Goal: Information Seeking & Learning: Learn about a topic

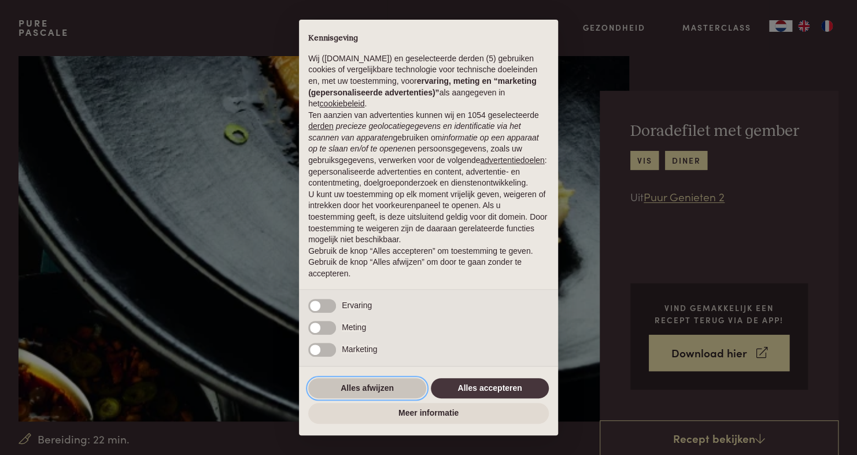
click at [391, 386] on button "Alles afwijzen" at bounding box center [367, 388] width 118 height 21
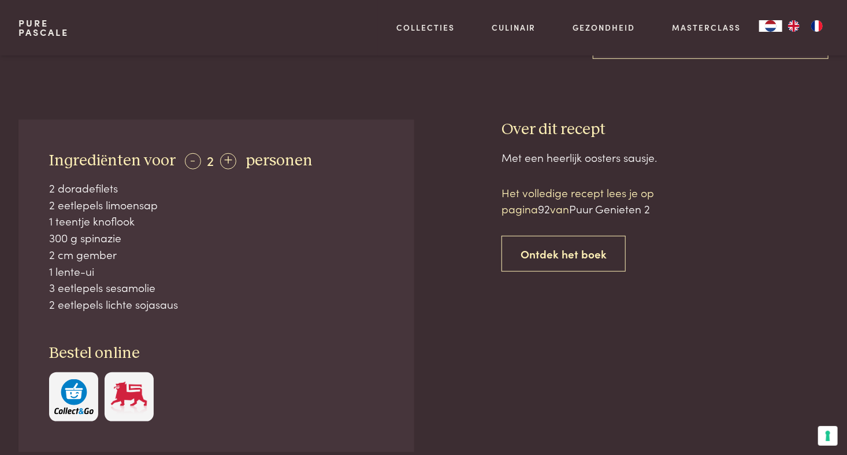
scroll to position [405, 0]
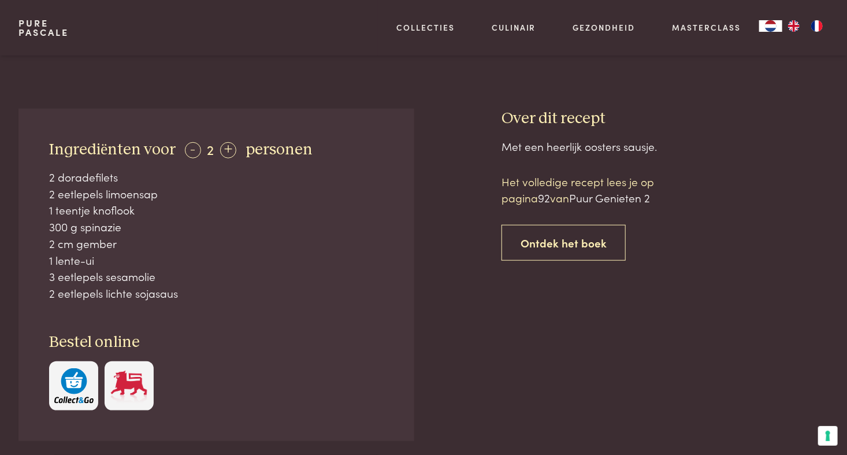
drag, startPoint x: 202, startPoint y: 295, endPoint x: 10, endPoint y: 279, distance: 192.6
click at [10, 279] on div "Ingrediënten voor - 2 + personen 2 doradefilets 2 eetlepels limoensap 1 teentje…" at bounding box center [423, 314] width 847 height 410
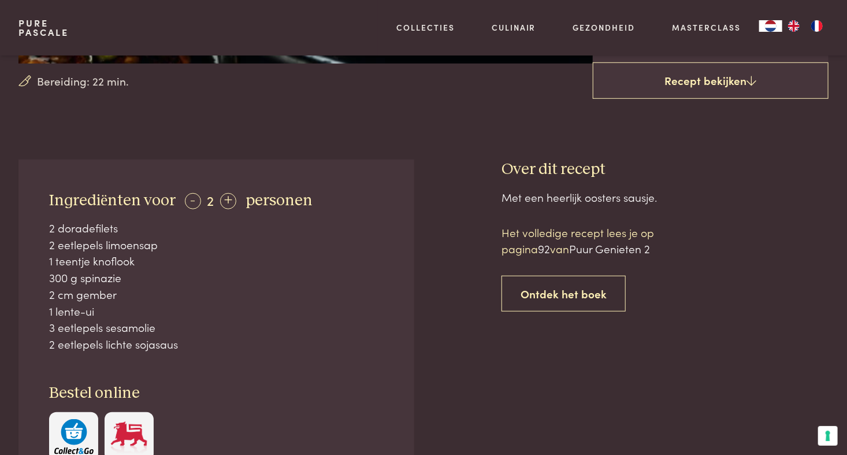
scroll to position [347, 0]
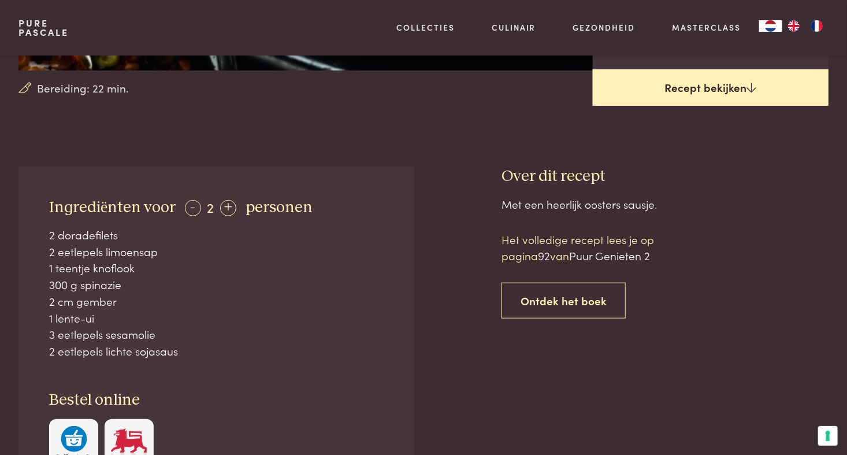
click at [717, 98] on link "Recept bekijken" at bounding box center [711, 87] width 236 height 37
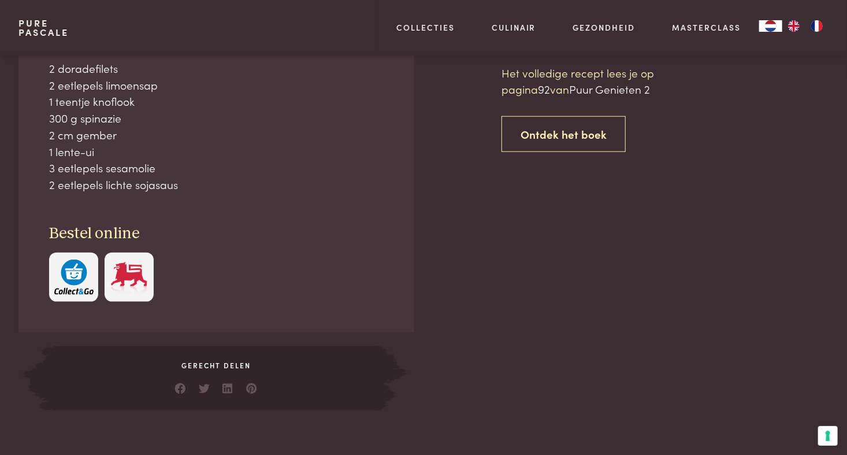
scroll to position [513, 0]
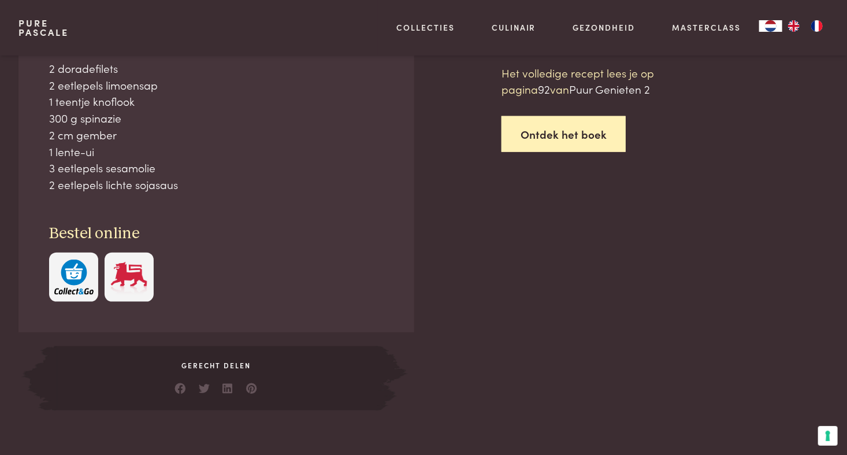
click at [576, 132] on link "Ontdek het boek" at bounding box center [564, 134] width 124 height 36
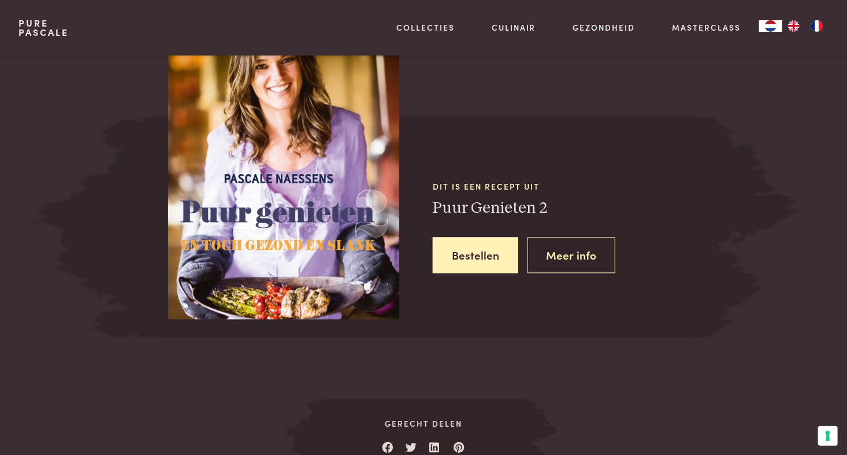
scroll to position [1046, 0]
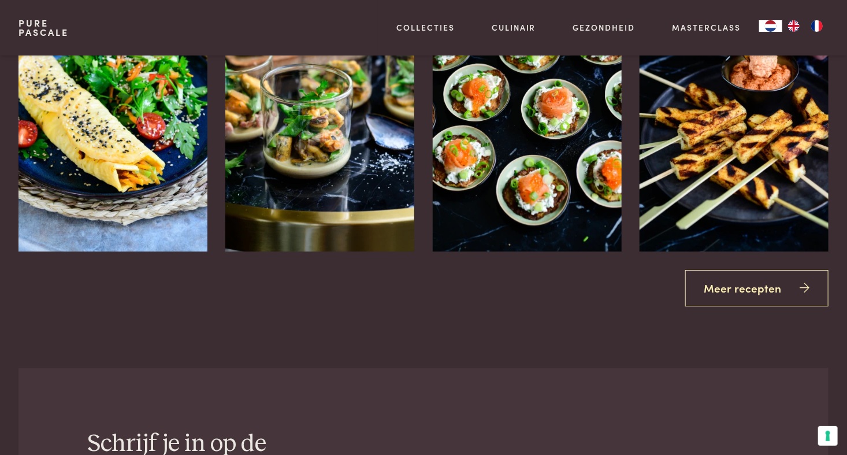
scroll to position [1740, 0]
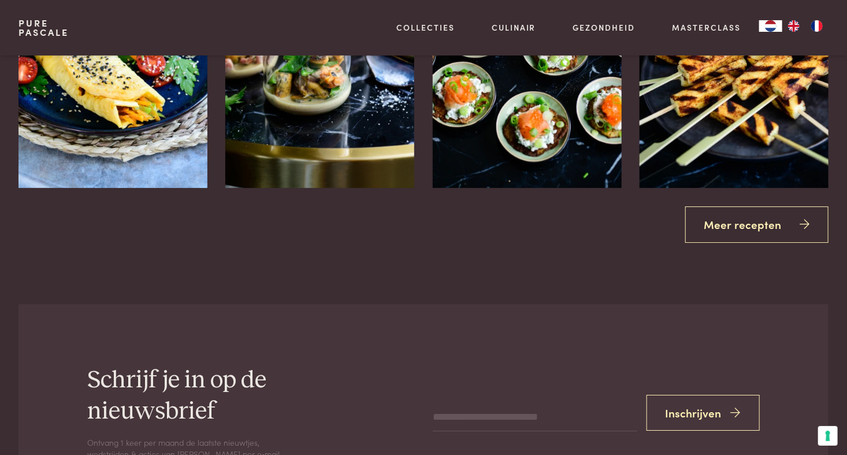
scroll to position [513, 0]
